Goal: Task Accomplishment & Management: Manage account settings

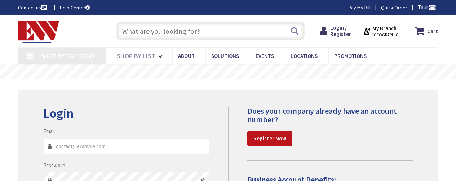
click at [89, 144] on input "Email" at bounding box center [126, 146] width 166 height 16
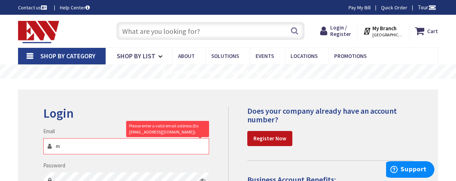
click at [89, 144] on input "m" at bounding box center [126, 146] width 166 height 16
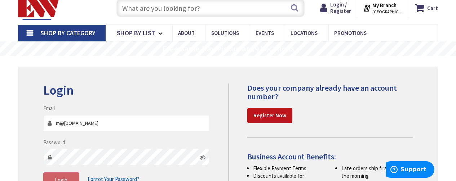
scroll to position [36, 0]
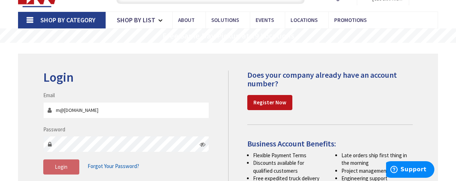
type input "m@[DOMAIN_NAME]"
click at [63, 168] on span "Login" at bounding box center [61, 167] width 13 height 7
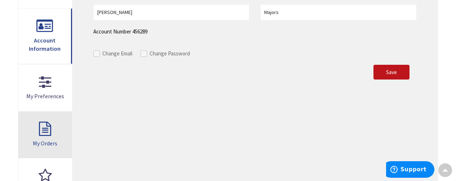
scroll to position [180, 0]
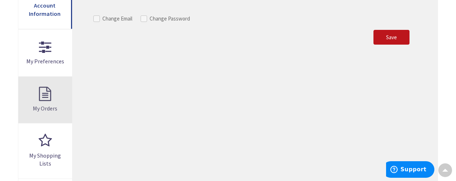
click at [38, 97] on link "My Orders" at bounding box center [45, 100] width 54 height 47
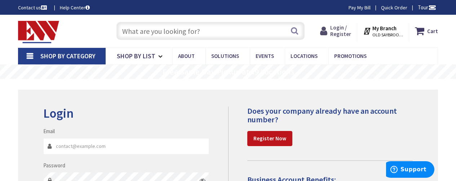
click at [340, 30] on span "Login / Register" at bounding box center [340, 30] width 21 height 13
click at [118, 147] on input "Email" at bounding box center [126, 146] width 166 height 16
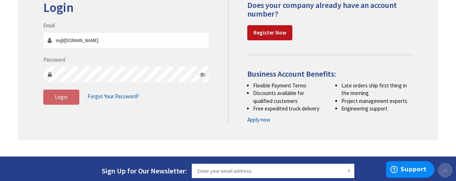
scroll to position [108, 0]
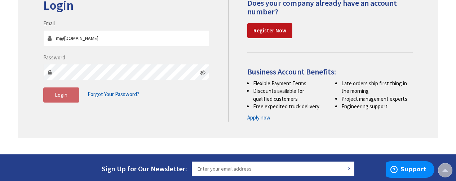
type input "m@[DOMAIN_NAME]"
click at [69, 92] on button "Login" at bounding box center [61, 95] width 36 height 15
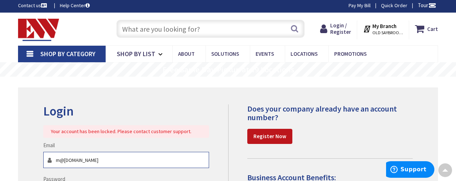
scroll to position [0, 0]
